Goal: Information Seeking & Learning: Find specific fact

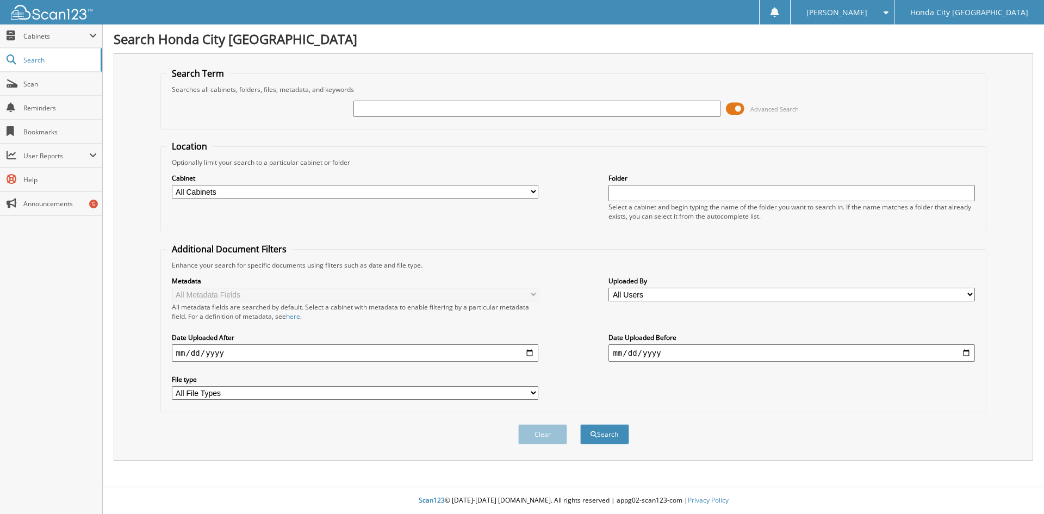
paste input "C20130"
type input "C20130"
click at [615, 438] on button "Search" at bounding box center [604, 434] width 49 height 20
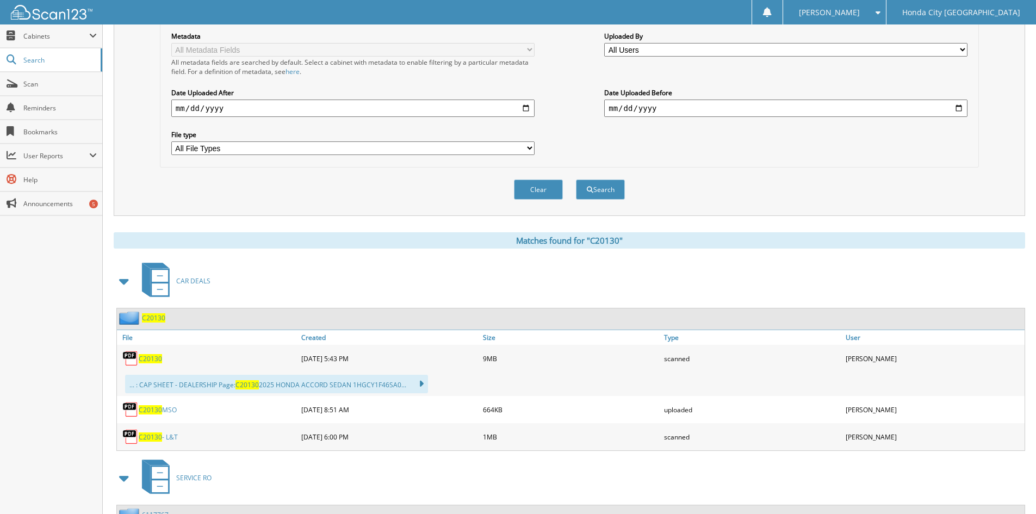
scroll to position [272, 0]
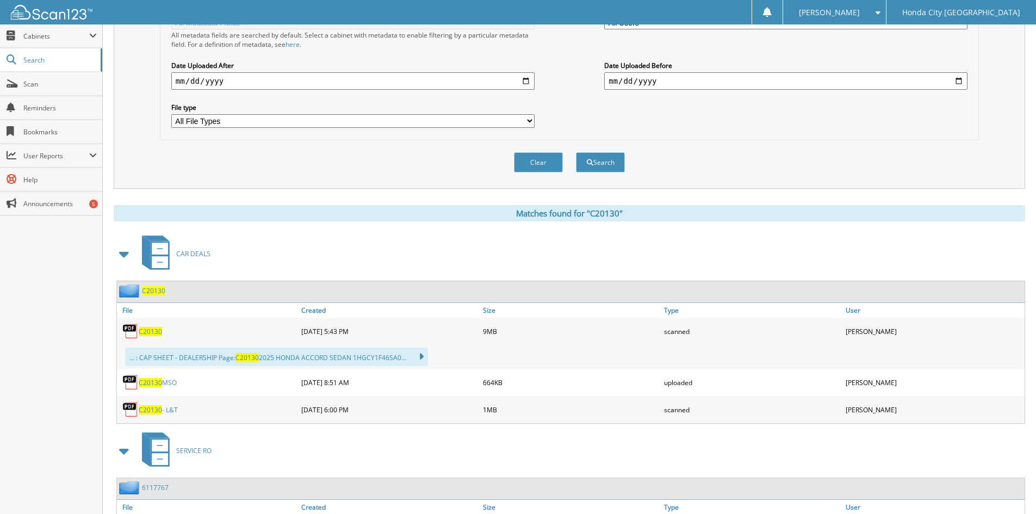
click at [143, 332] on span "C20130" at bounding box center [150, 331] width 23 height 9
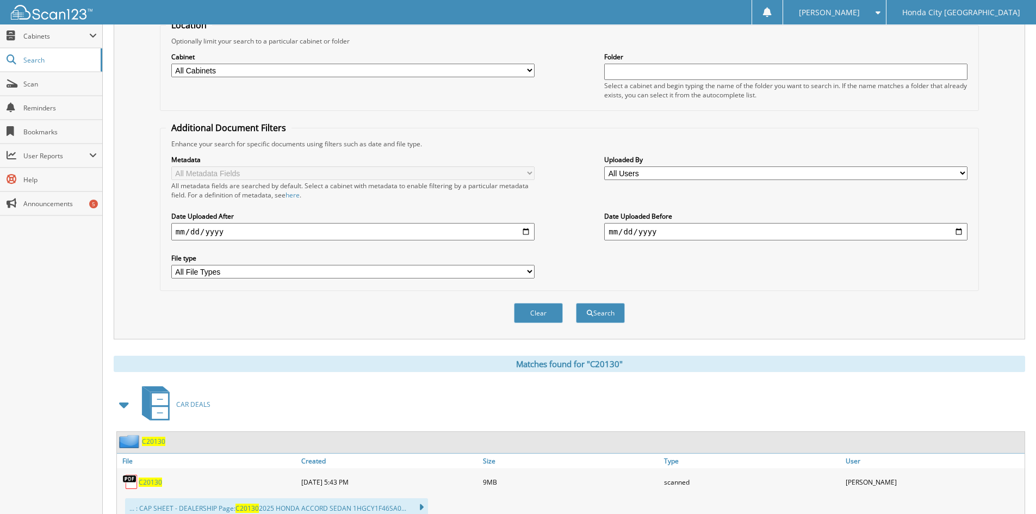
scroll to position [163, 0]
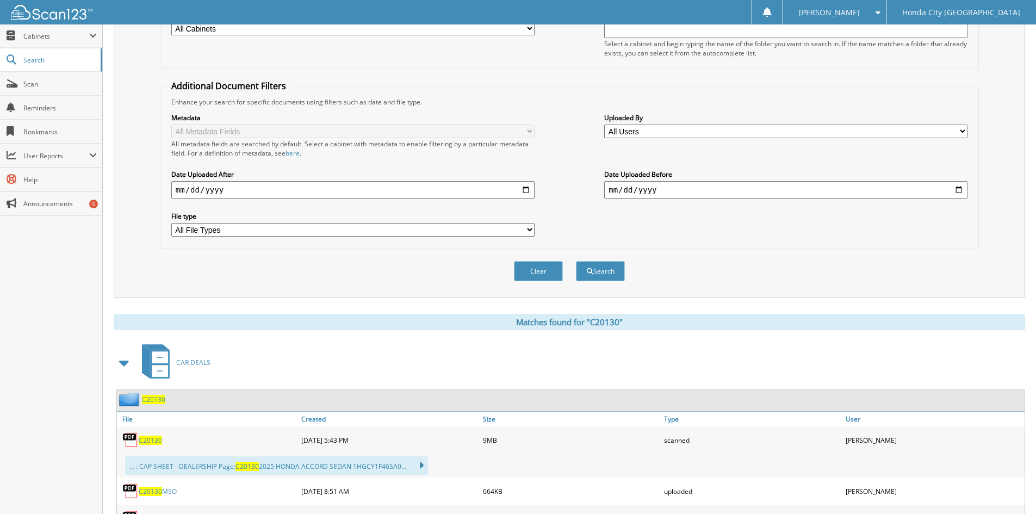
click at [150, 436] on span "C20130" at bounding box center [150, 440] width 23 height 9
